Goal: Information Seeking & Learning: Learn about a topic

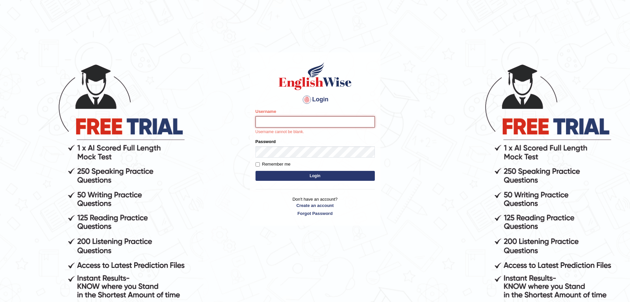
click at [283, 120] on input "Username" at bounding box center [315, 121] width 119 height 11
type input "surajshrestha100"
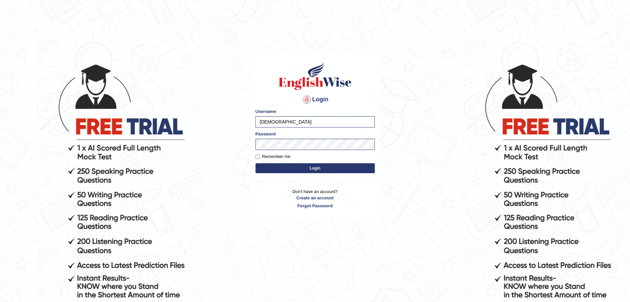
click at [306, 166] on button "Login" at bounding box center [315, 168] width 119 height 10
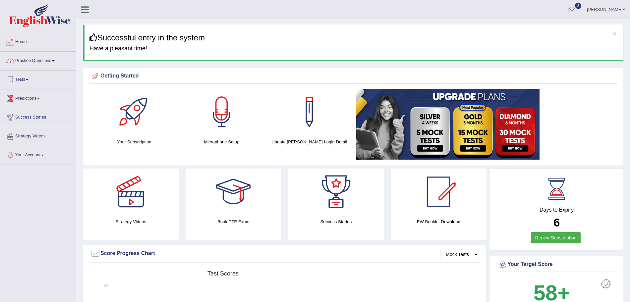
click at [46, 56] on link "Practice Questions" at bounding box center [38, 60] width 76 height 17
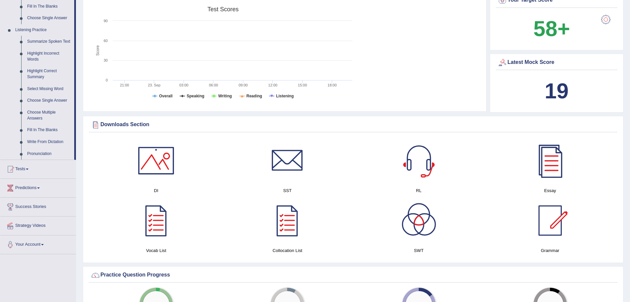
scroll to position [364, 0]
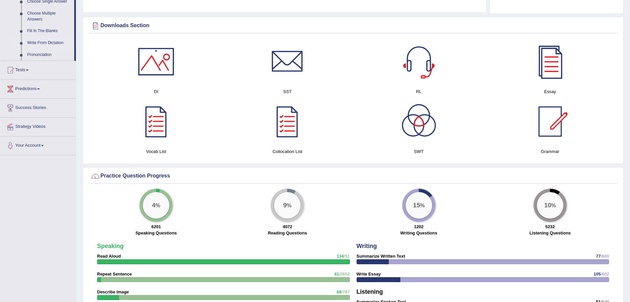
click at [35, 39] on link "Write From Dictation" at bounding box center [49, 43] width 50 height 12
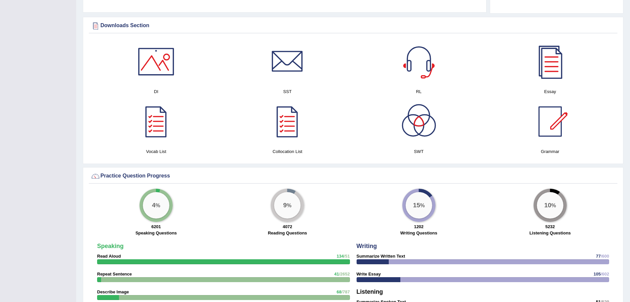
scroll to position [193, 0]
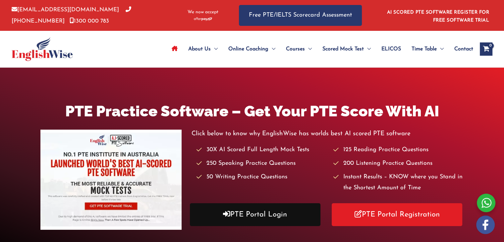
click at [244, 212] on link "PTE Portal Login" at bounding box center [255, 214] width 131 height 23
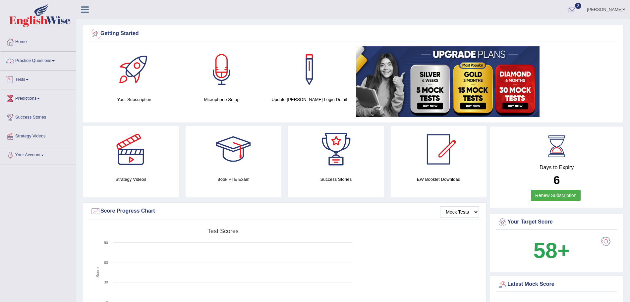
click at [49, 65] on link "Practice Questions" at bounding box center [38, 60] width 76 height 17
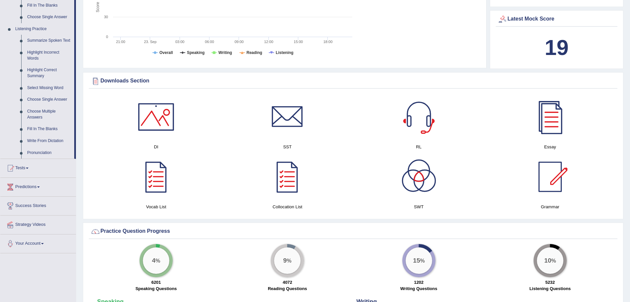
scroll to position [304, 0]
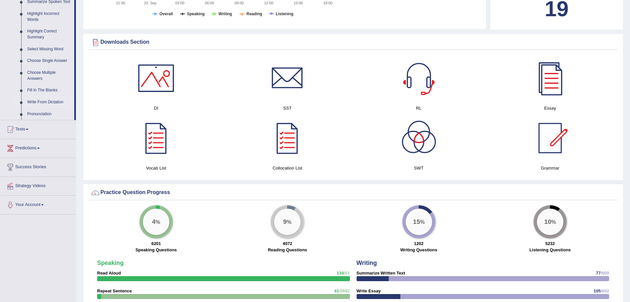
click at [50, 101] on link "Write From Dictation" at bounding box center [49, 102] width 50 height 12
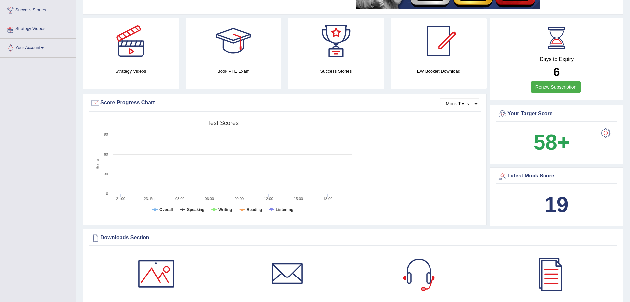
scroll to position [90, 0]
